Goal: Find specific page/section

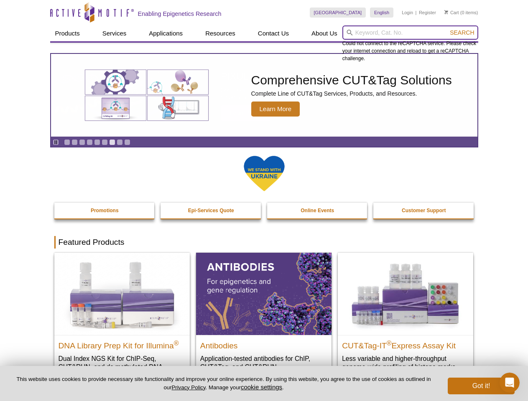
click at [410, 33] on input "search" at bounding box center [410, 32] width 136 height 14
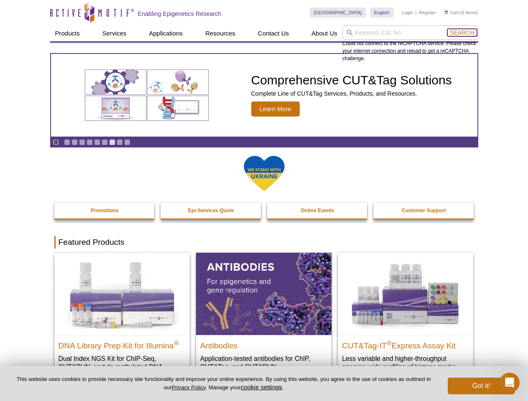
click at [462, 33] on span "Search" at bounding box center [461, 32] width 24 height 7
click at [56, 142] on icon "Pause" at bounding box center [55, 142] width 5 height 5
click at [67, 142] on link "Go to slide 1" at bounding box center [67, 142] width 6 height 6
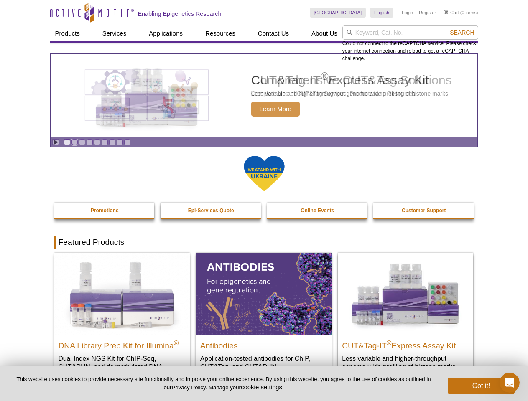
click at [74, 142] on link "Go to slide 2" at bounding box center [74, 142] width 6 height 6
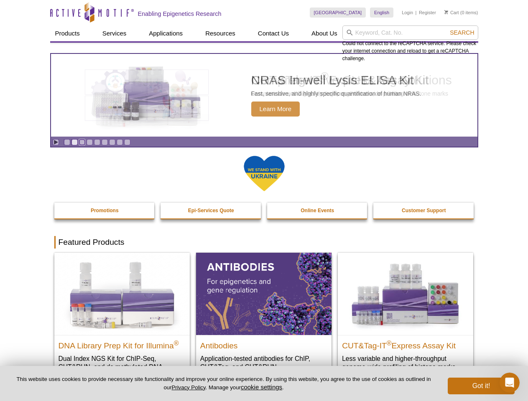
click at [82, 142] on link "Go to slide 3" at bounding box center [82, 142] width 6 height 6
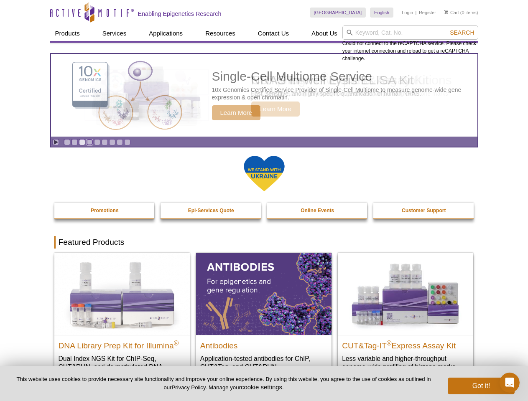
click at [89, 142] on link "Go to slide 4" at bounding box center [89, 142] width 6 height 6
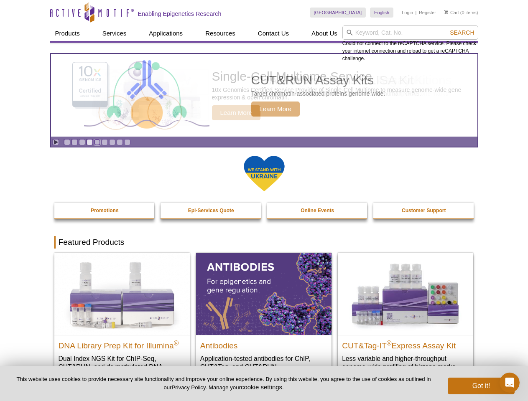
click at [97, 142] on link "Go to slide 5" at bounding box center [97, 142] width 6 height 6
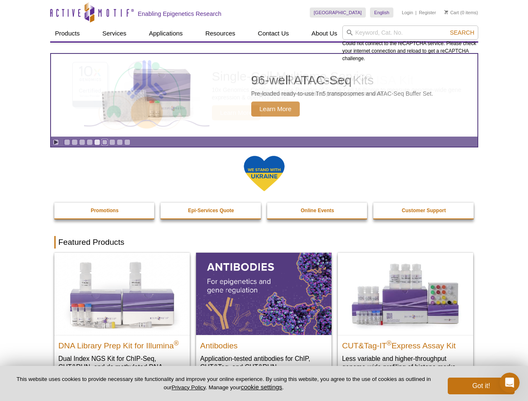
click at [104, 142] on link "Go to slide 6" at bounding box center [104, 142] width 6 height 6
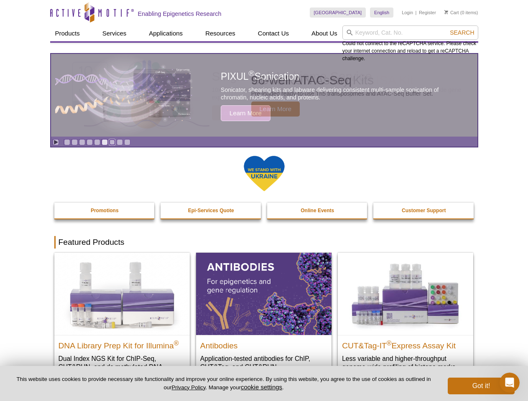
click at [112, 142] on link "Go to slide 7" at bounding box center [112, 142] width 6 height 6
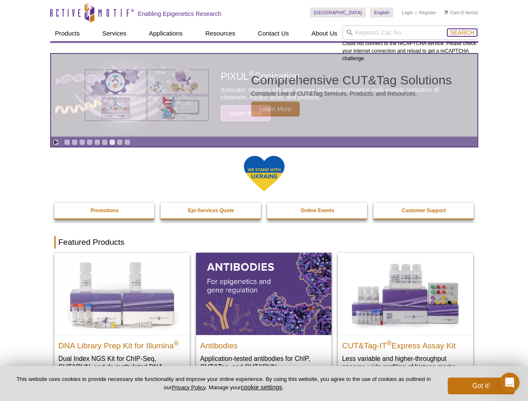
click at [462, 33] on span "Search" at bounding box center [461, 32] width 24 height 7
